Goal: Task Accomplishment & Management: Manage account settings

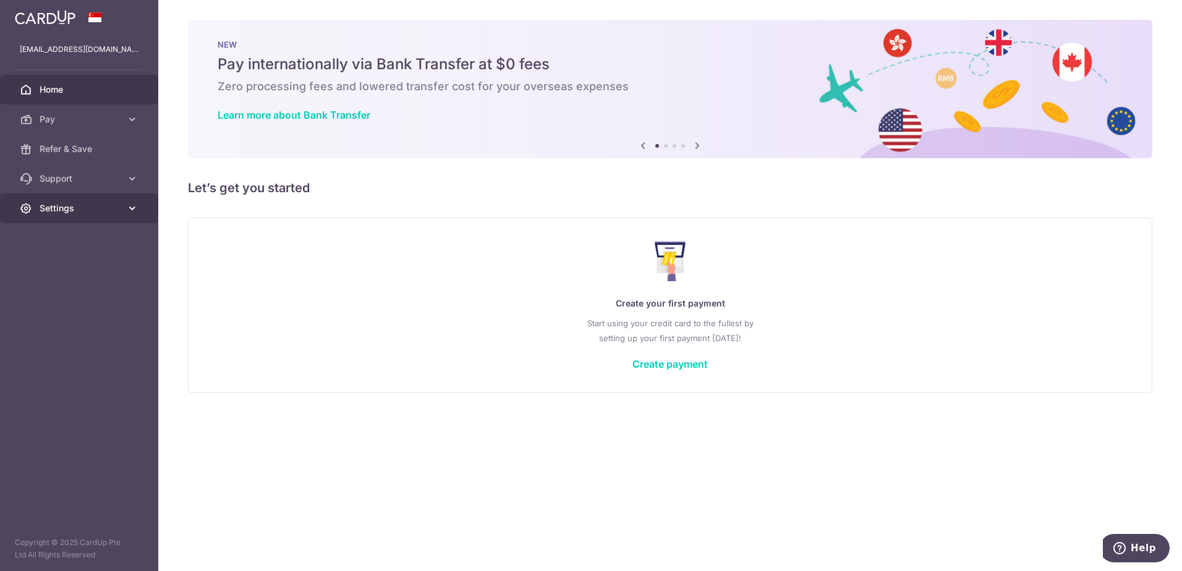
click at [64, 210] on span "Settings" at bounding box center [81, 208] width 82 height 12
click at [74, 146] on span "Refer & Save" at bounding box center [81, 149] width 82 height 12
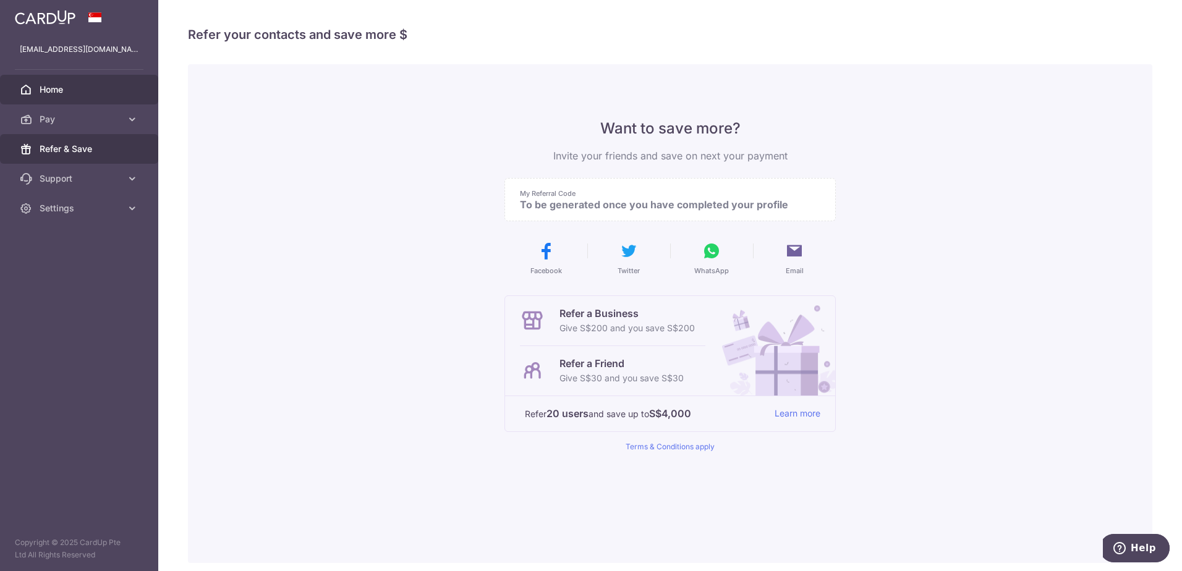
click at [74, 83] on span "Home" at bounding box center [81, 89] width 82 height 12
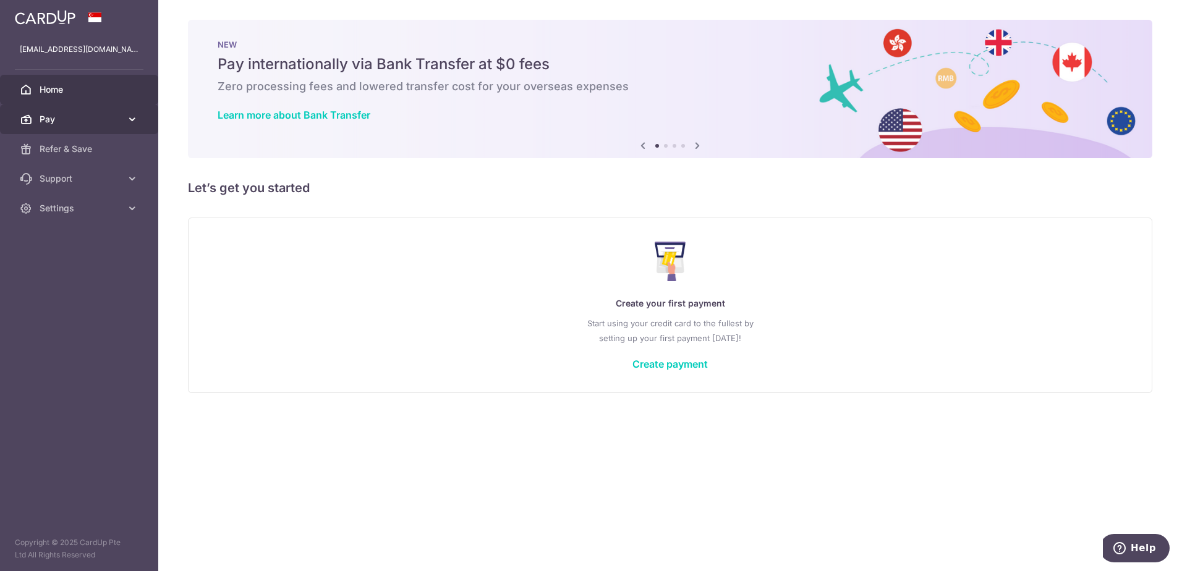
click at [96, 112] on link "Pay" at bounding box center [79, 119] width 158 height 30
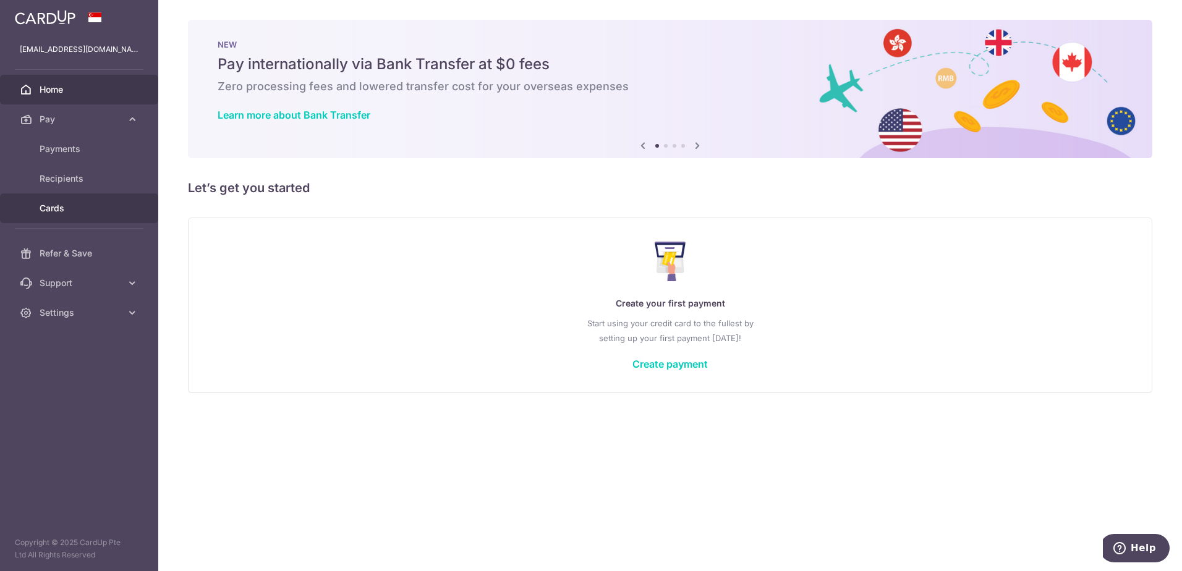
click at [60, 215] on link "Cards" at bounding box center [79, 208] width 158 height 30
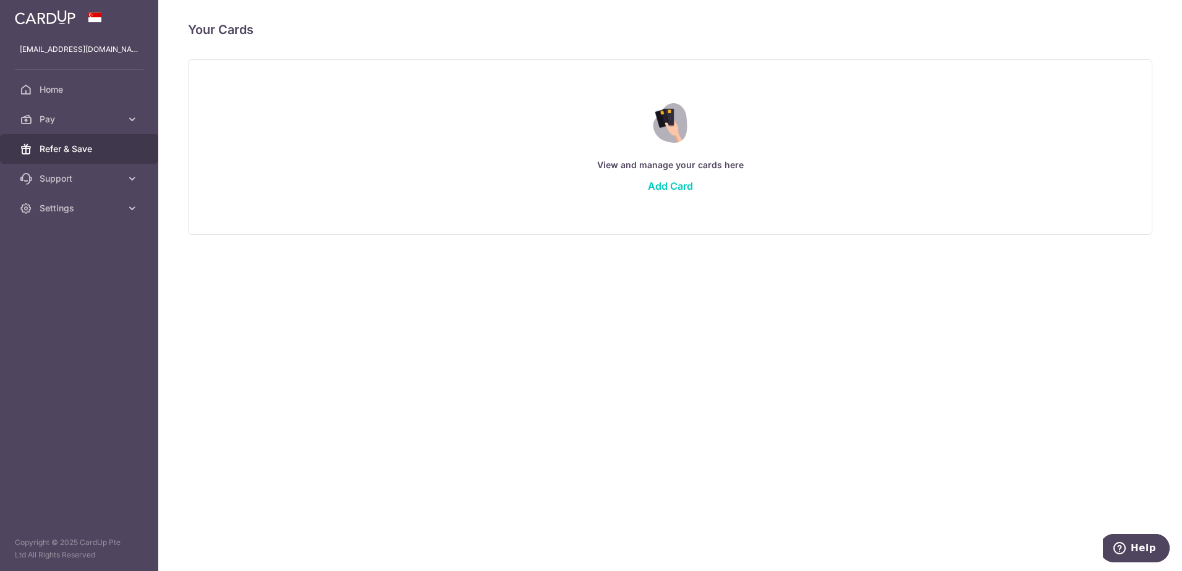
click at [66, 145] on span "Refer & Save" at bounding box center [81, 149] width 82 height 12
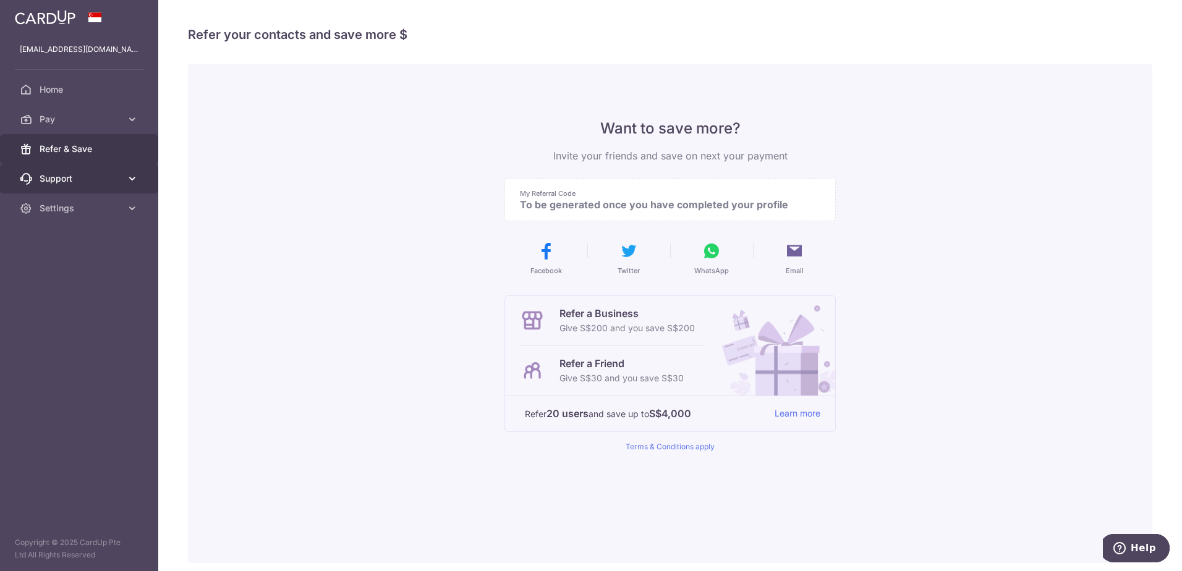
click at [55, 170] on link "Support" at bounding box center [79, 179] width 158 height 30
click at [66, 281] on span "Settings" at bounding box center [81, 283] width 82 height 12
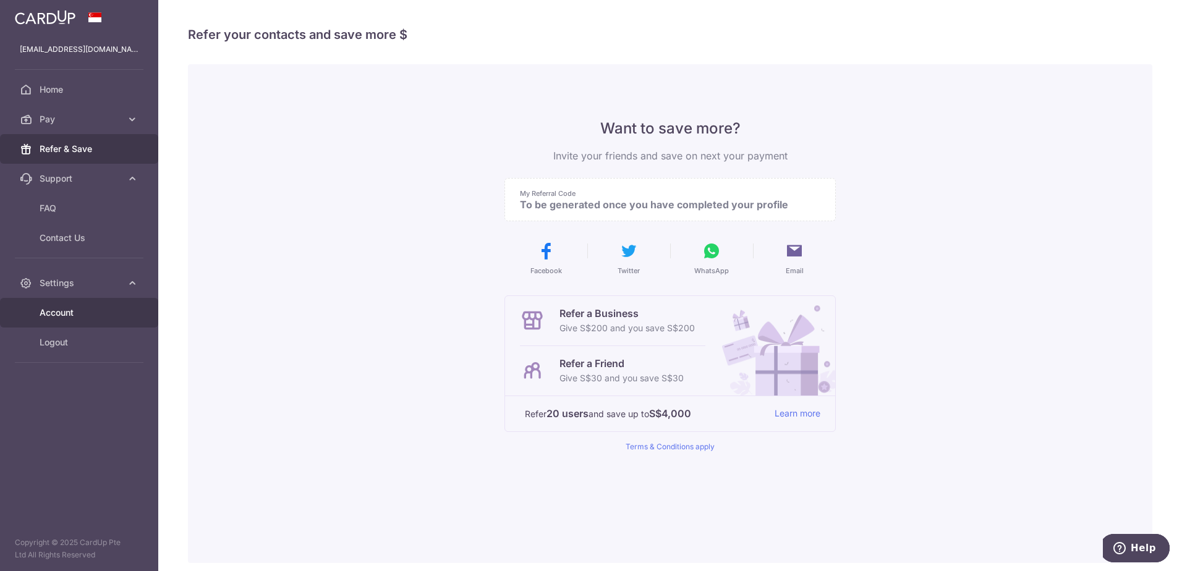
click at [72, 310] on span "Account" at bounding box center [81, 313] width 82 height 12
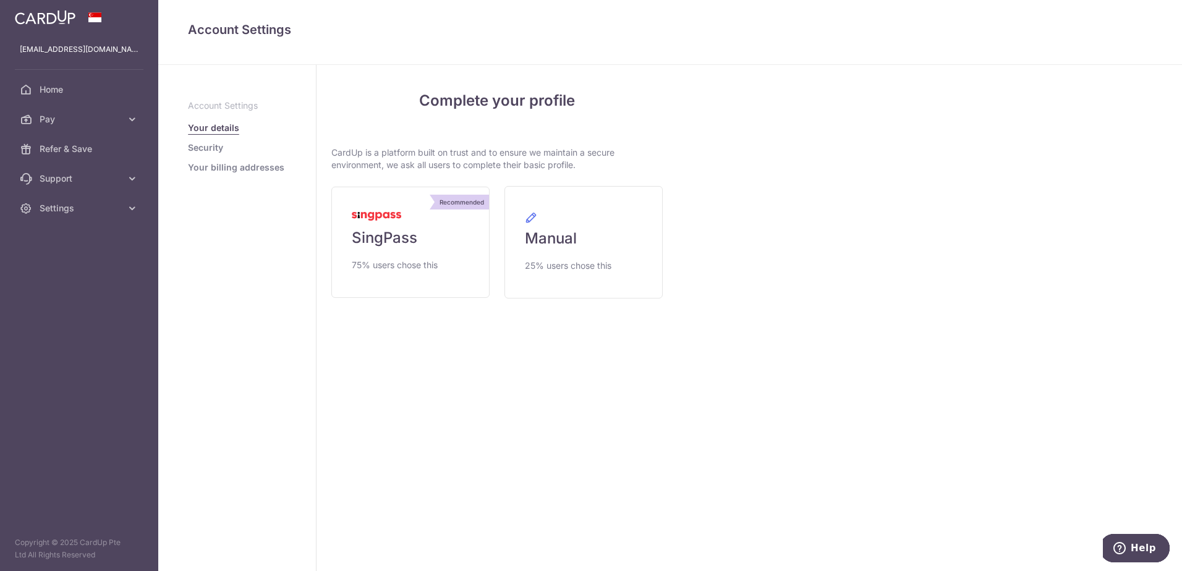
click at [197, 144] on link "Security" at bounding box center [205, 148] width 35 height 12
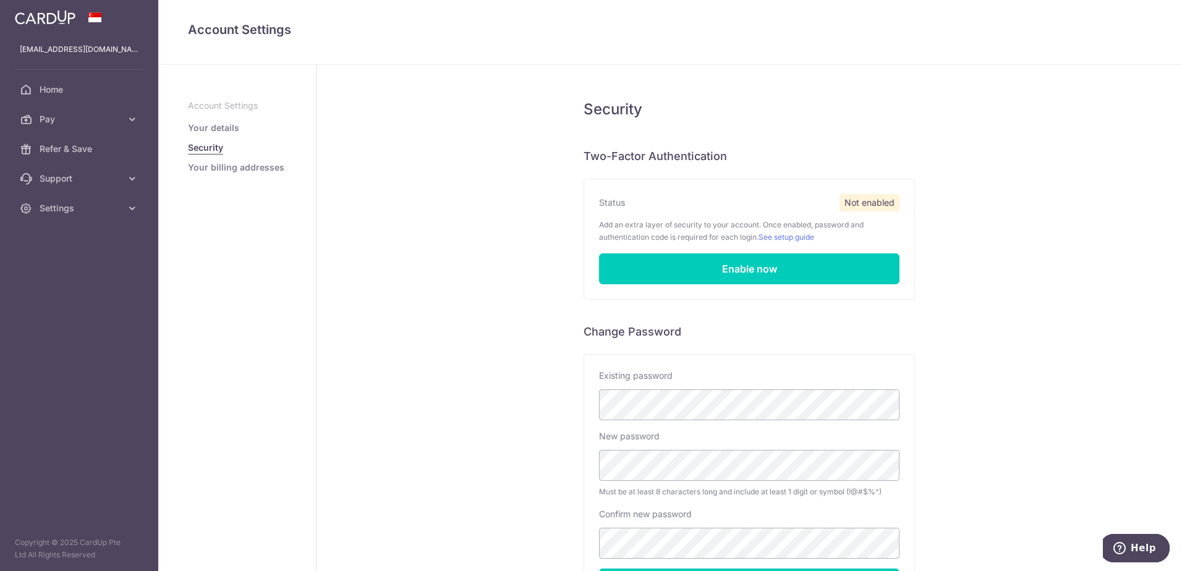
click at [264, 169] on link "Your billing addresses" at bounding box center [236, 167] width 96 height 12
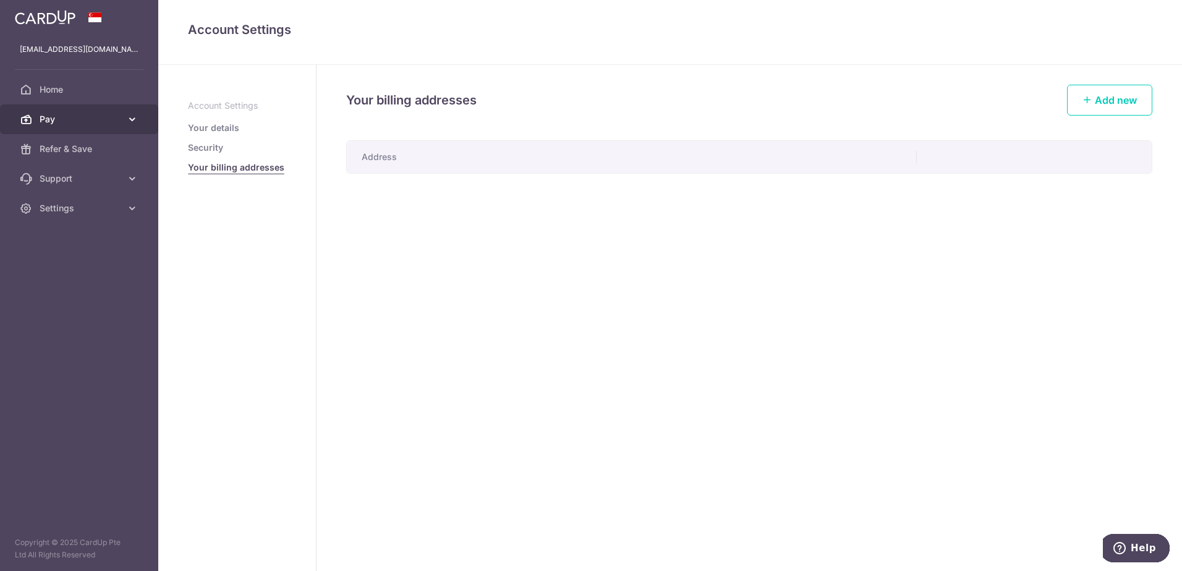
click at [69, 114] on span "Pay" at bounding box center [81, 119] width 82 height 12
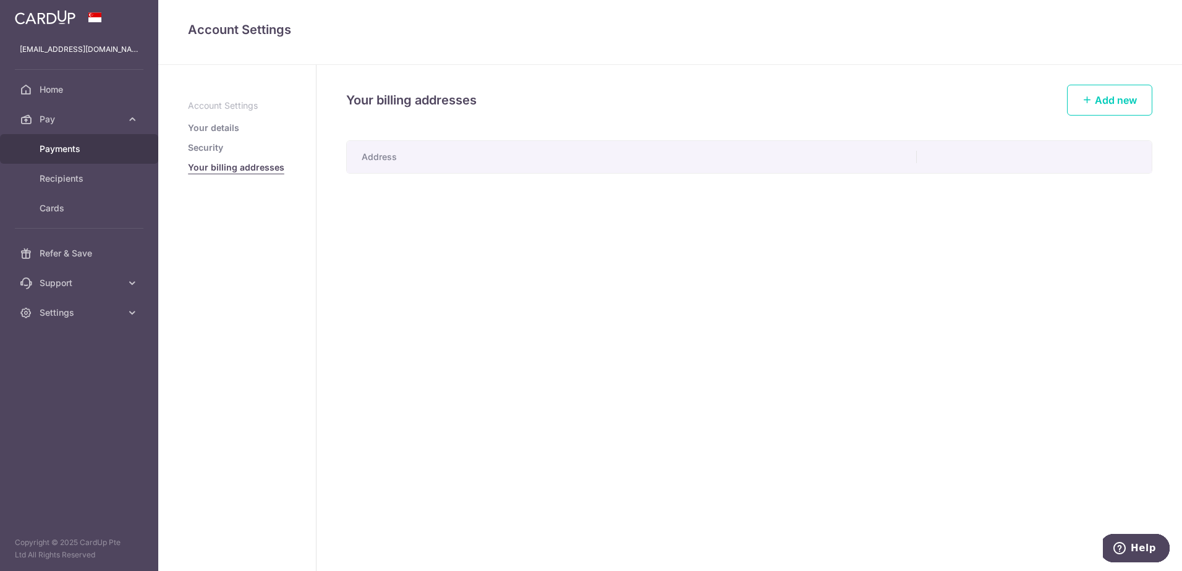
click at [58, 143] on span "Payments" at bounding box center [81, 149] width 82 height 12
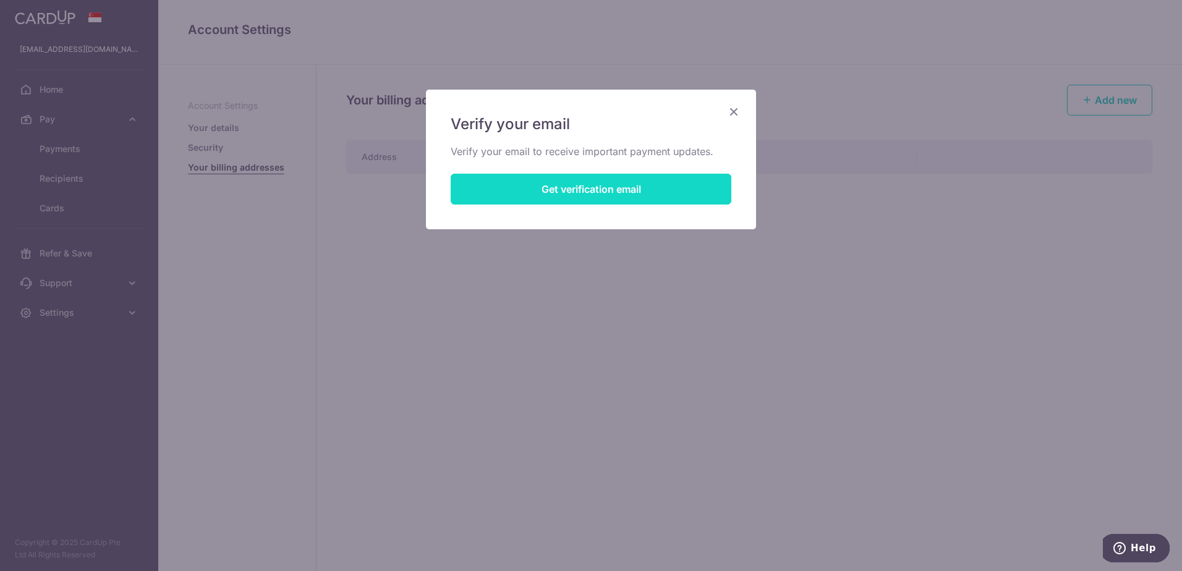
click at [587, 194] on button "Get verification email" at bounding box center [591, 189] width 281 height 31
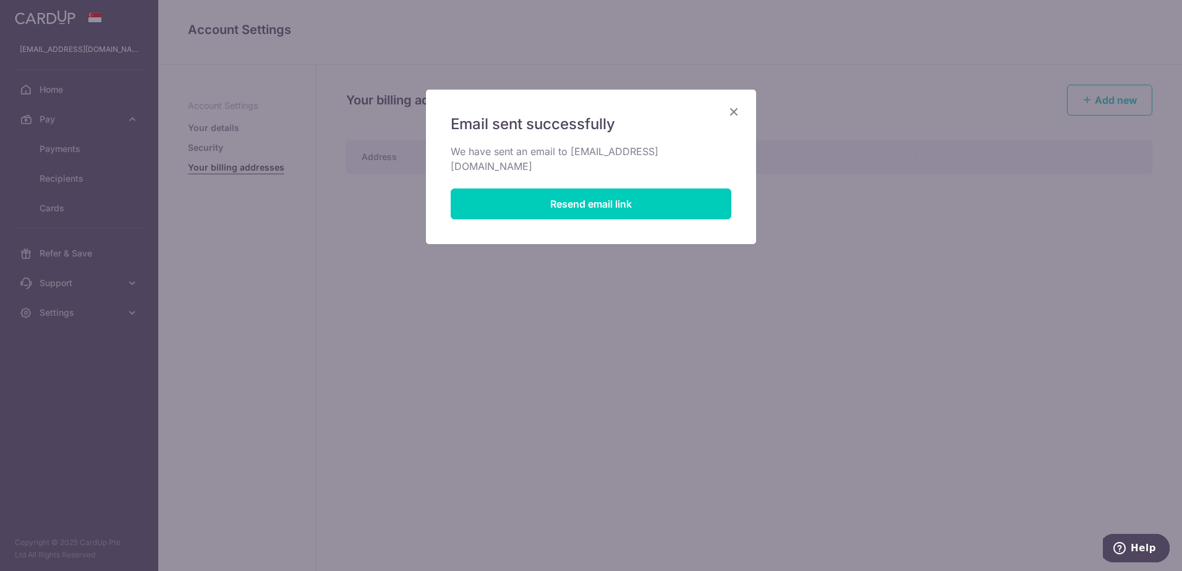
click at [739, 106] on icon "Close" at bounding box center [733, 111] width 15 height 15
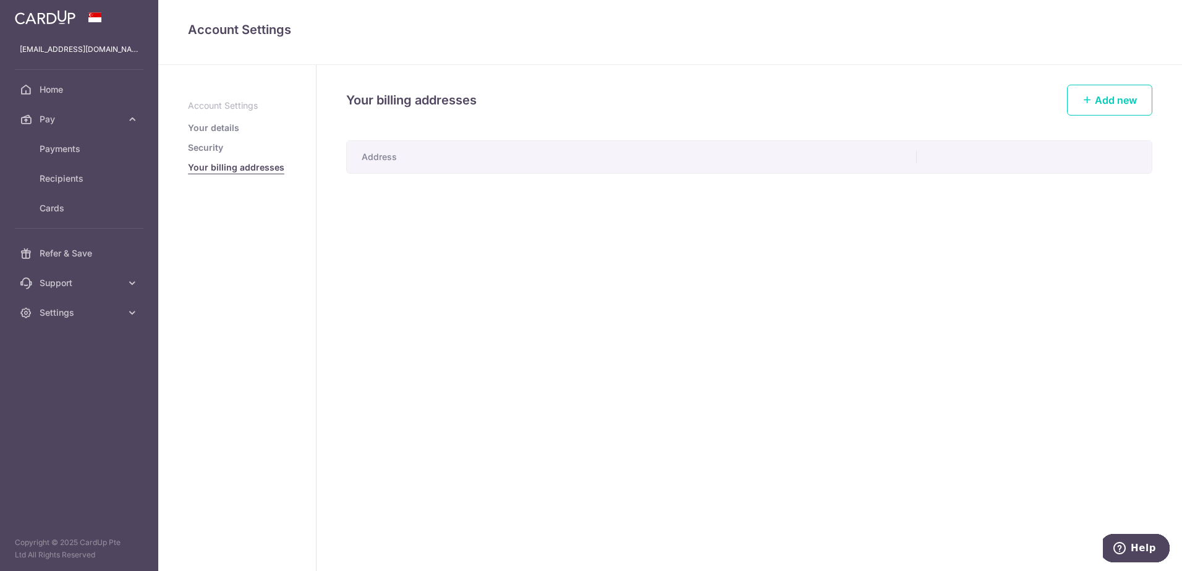
click at [222, 131] on link "Your details" at bounding box center [213, 128] width 51 height 12
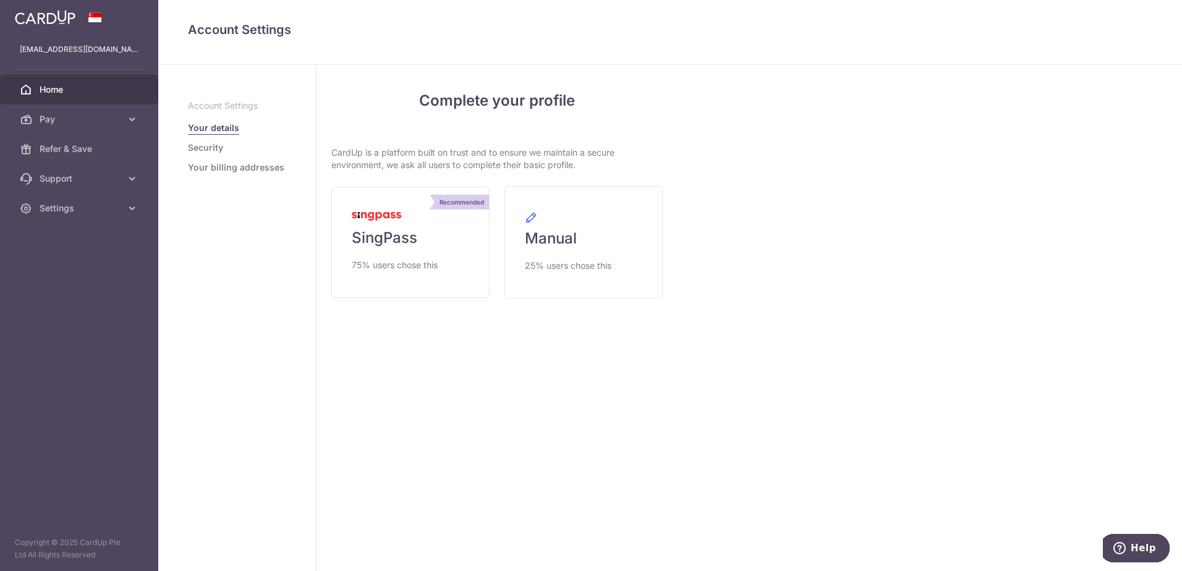
click at [53, 91] on span "Home" at bounding box center [81, 89] width 82 height 12
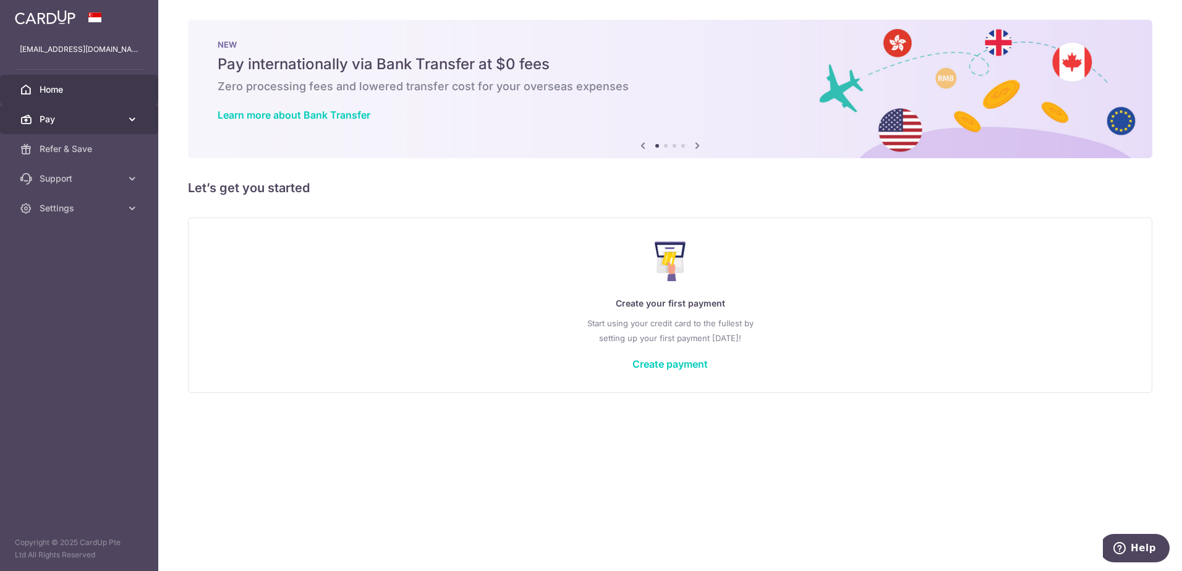
click at [66, 119] on span "Pay" at bounding box center [81, 119] width 82 height 12
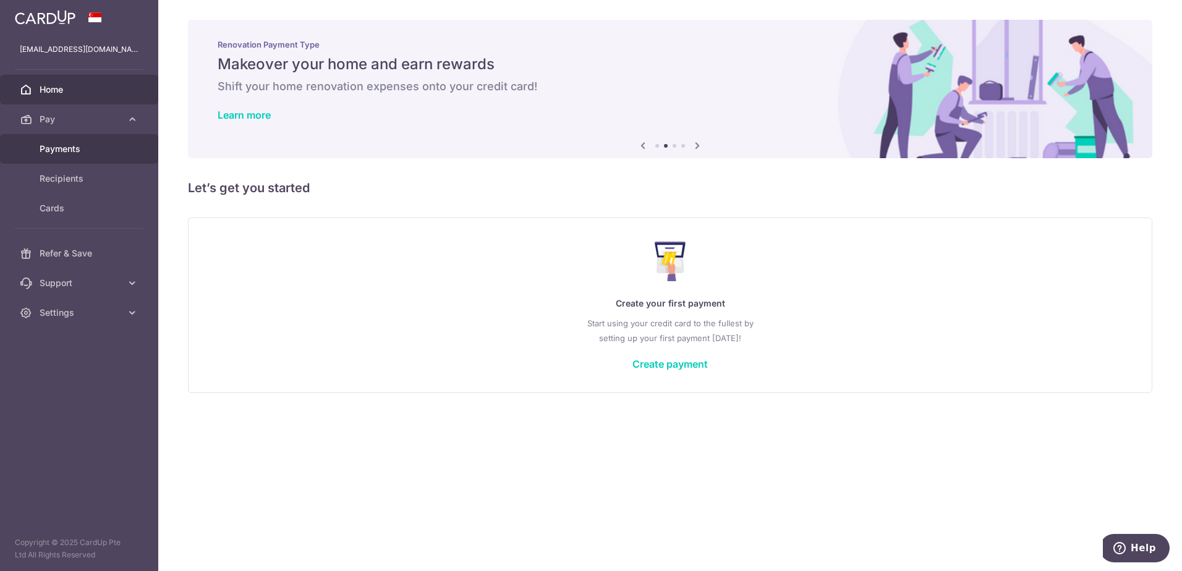
click at [72, 145] on span "Payments" at bounding box center [81, 149] width 82 height 12
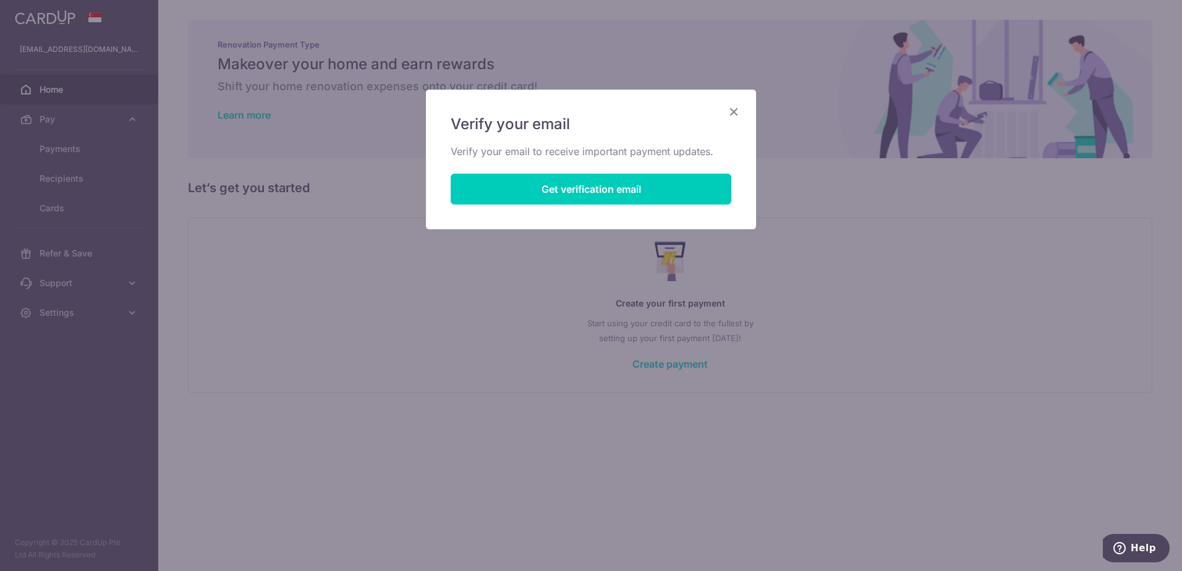
click at [731, 116] on icon "Close" at bounding box center [733, 111] width 15 height 15
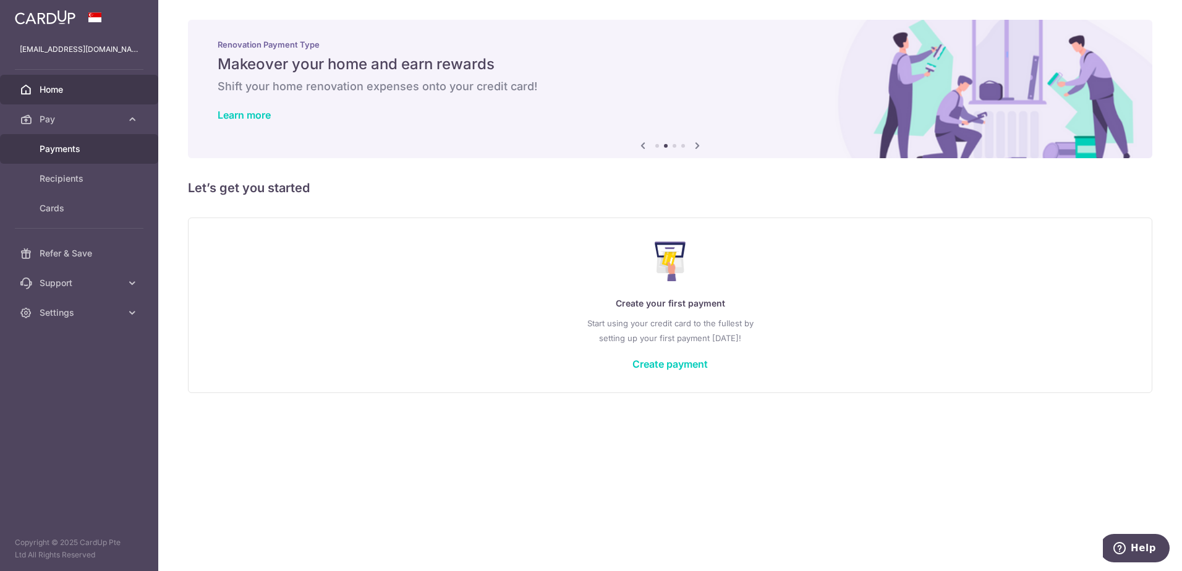
click at [70, 153] on span "Payments" at bounding box center [81, 149] width 82 height 12
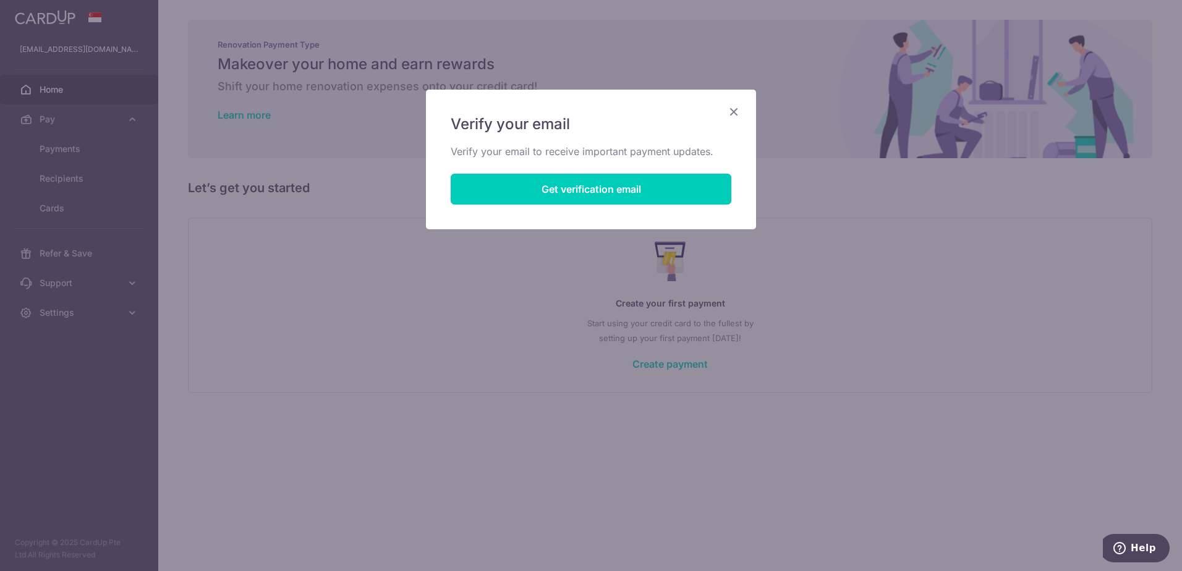
click at [732, 112] on icon "Close" at bounding box center [733, 111] width 15 height 15
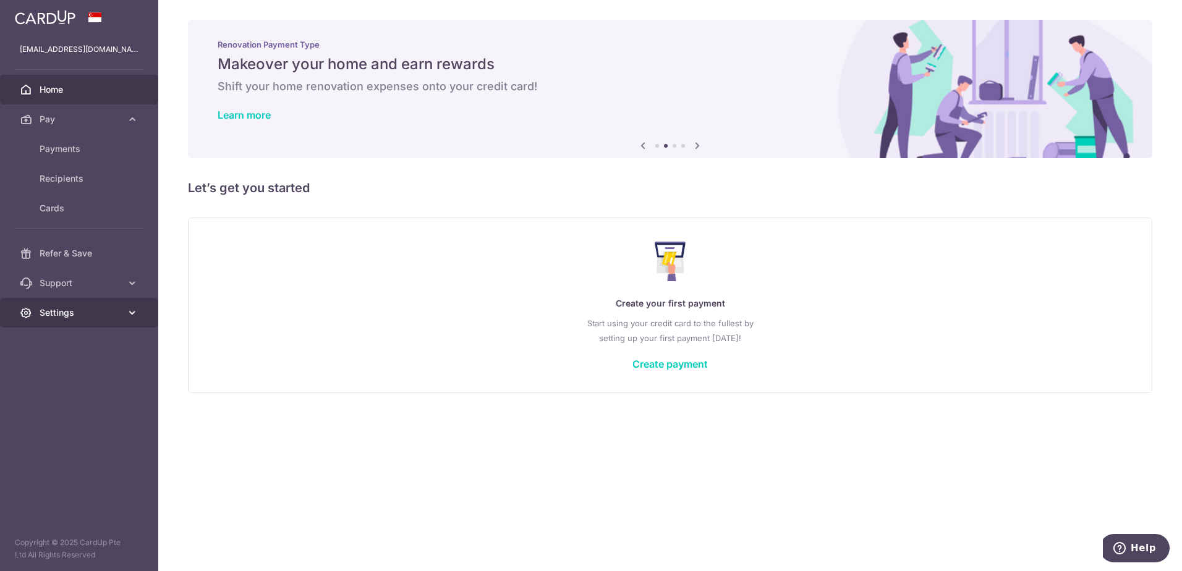
click at [80, 306] on link "Settings" at bounding box center [79, 313] width 158 height 30
click at [56, 370] on span "Logout" at bounding box center [81, 372] width 82 height 12
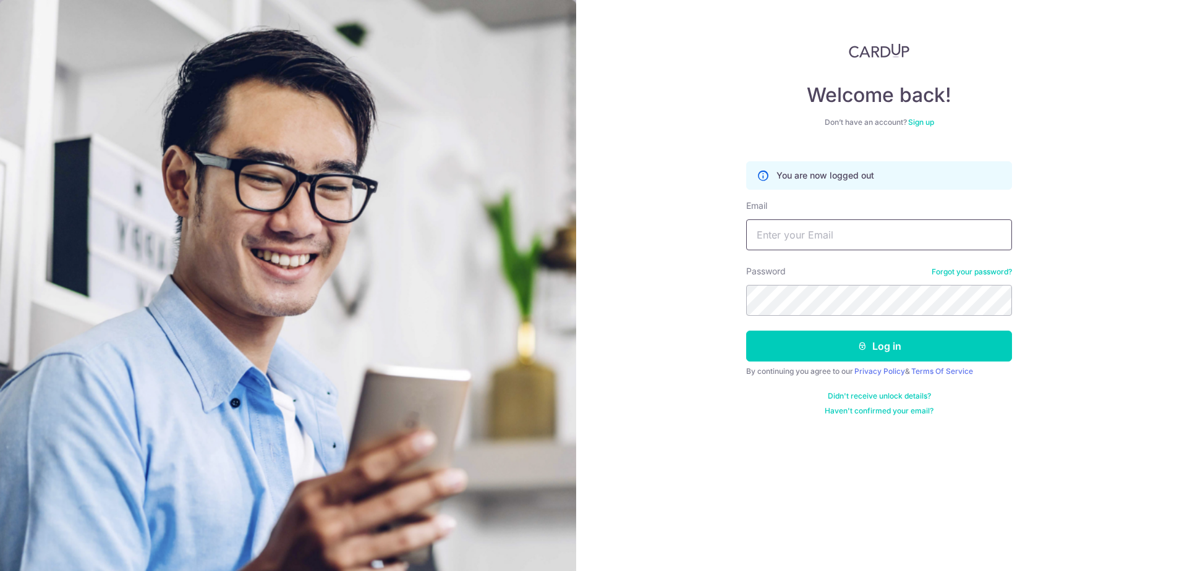
click at [837, 231] on input "Email" at bounding box center [879, 234] width 266 height 31
type input "[EMAIL_ADDRESS][DOMAIN_NAME]"
click at [746, 331] on button "Log in" at bounding box center [879, 346] width 266 height 31
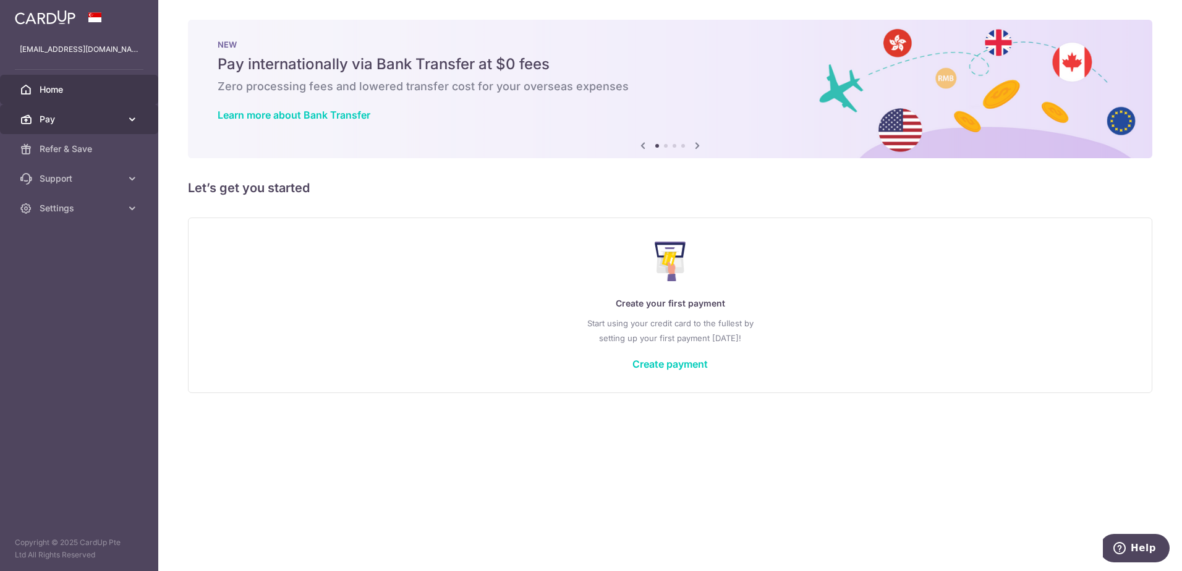
click at [57, 117] on span "Pay" at bounding box center [81, 119] width 82 height 12
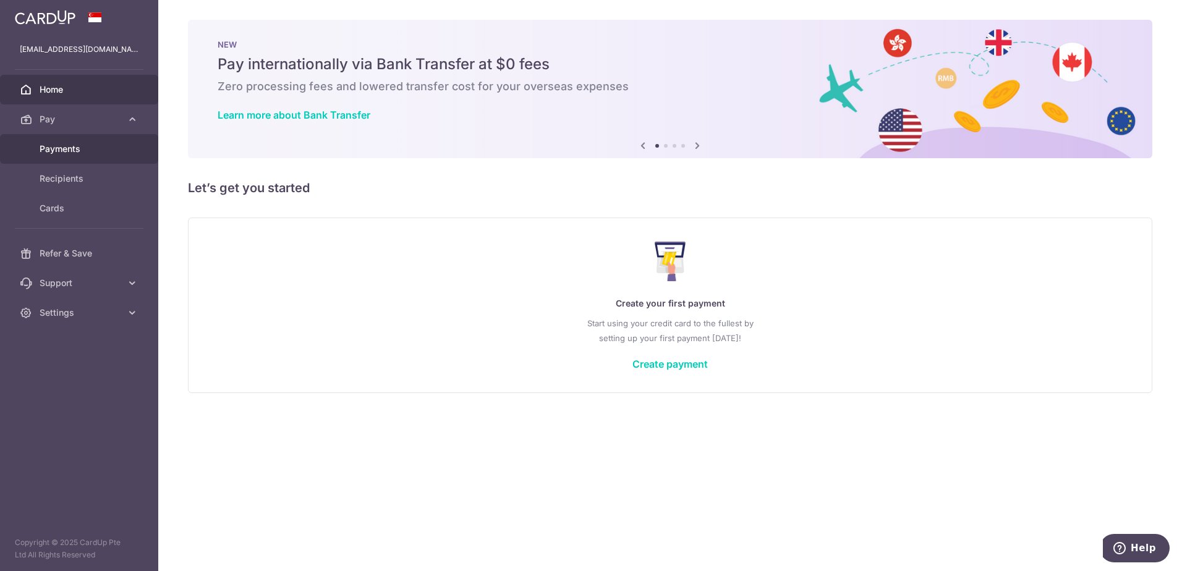
click at [48, 148] on span "Payments" at bounding box center [81, 149] width 82 height 12
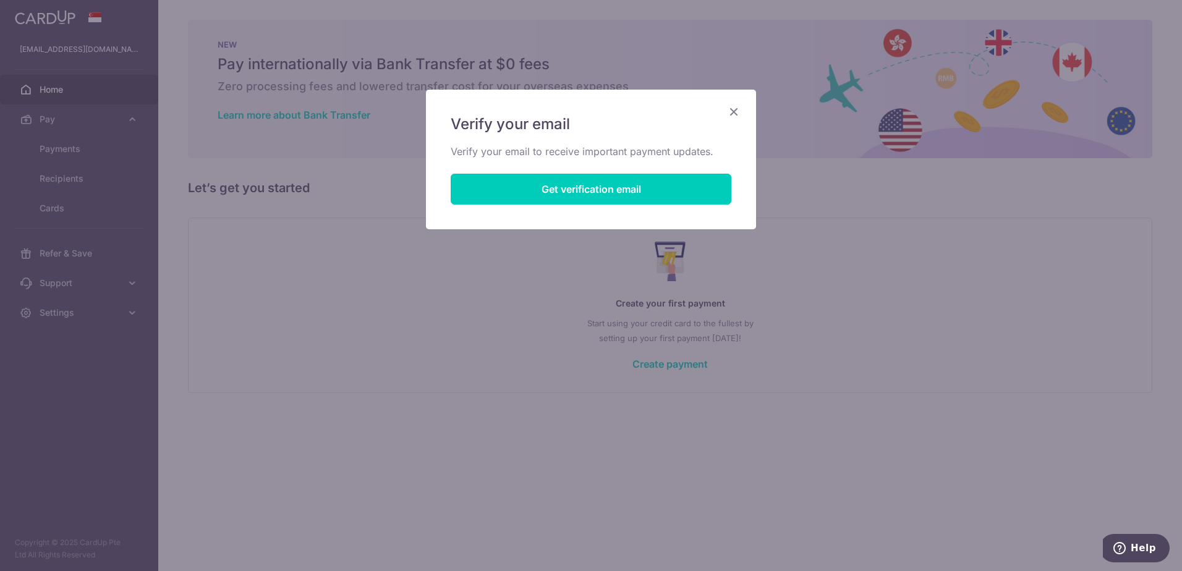
click at [735, 108] on icon "Close" at bounding box center [733, 111] width 15 height 15
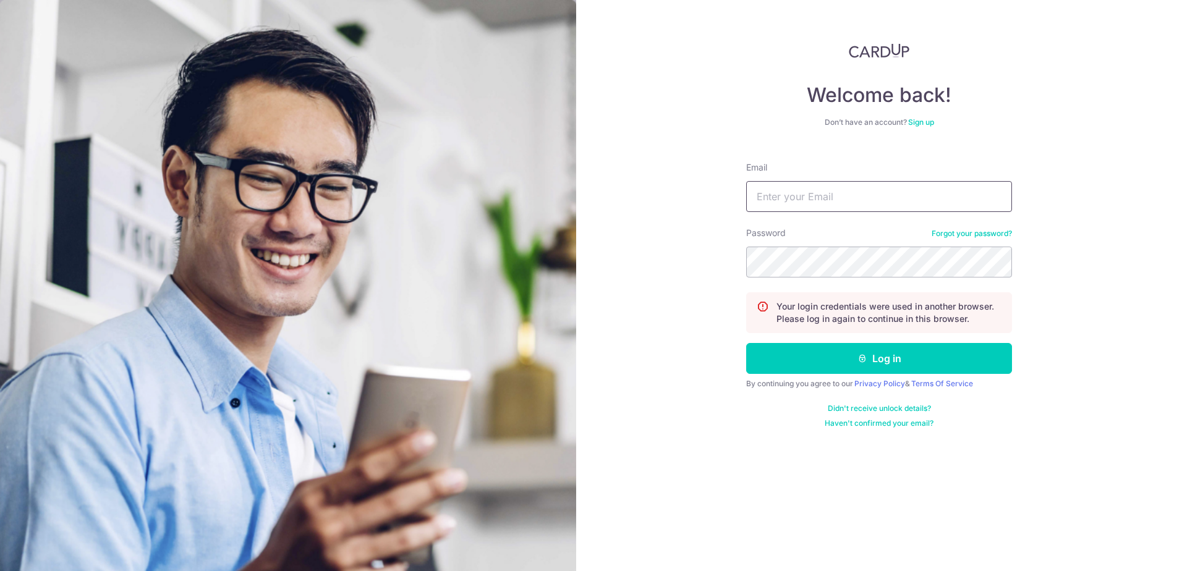
click at [791, 201] on input "Email" at bounding box center [879, 196] width 266 height 31
type input "[EMAIL_ADDRESS][DOMAIN_NAME]"
click at [847, 356] on button "Log in" at bounding box center [879, 358] width 266 height 31
